Goal: Contribute content

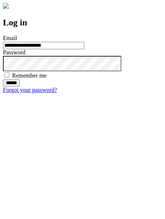
type input "**********"
click at [20, 87] on input "******" at bounding box center [11, 82] width 17 height 7
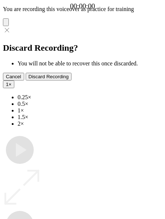
type input "**********"
